Goal: Task Accomplishment & Management: Manage account settings

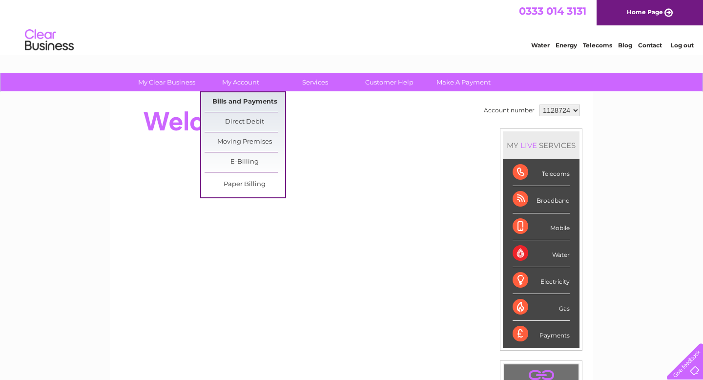
click at [233, 100] on link "Bills and Payments" at bounding box center [244, 102] width 81 height 20
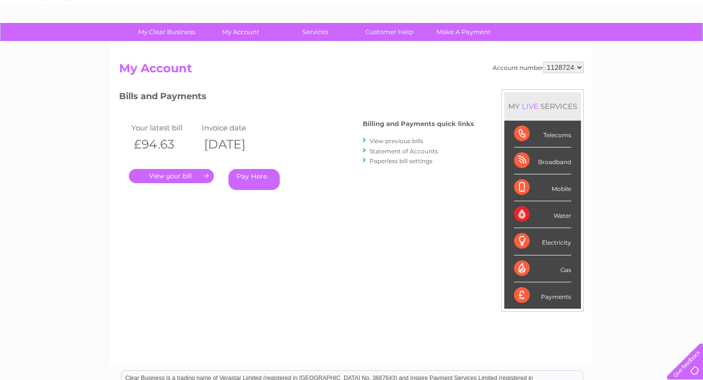
scroll to position [35, 0]
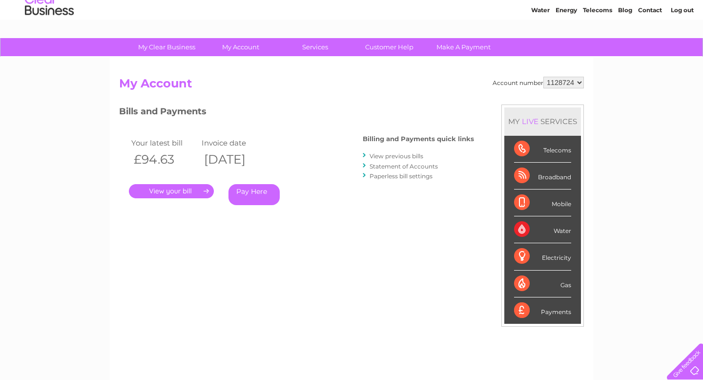
click at [180, 196] on link "." at bounding box center [171, 191] width 85 height 14
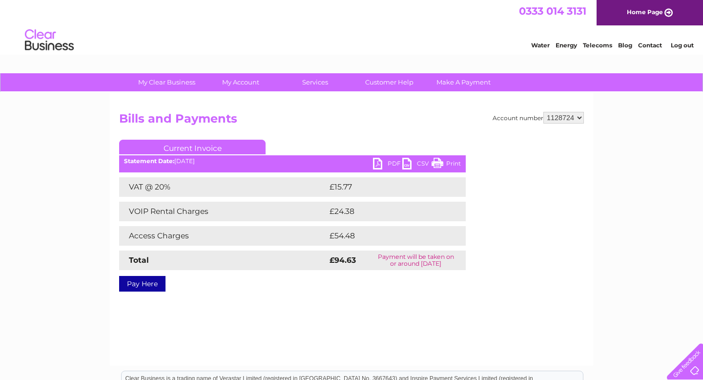
click at [389, 163] on link "PDF" at bounding box center [387, 165] width 29 height 14
